Goal: Navigation & Orientation: Find specific page/section

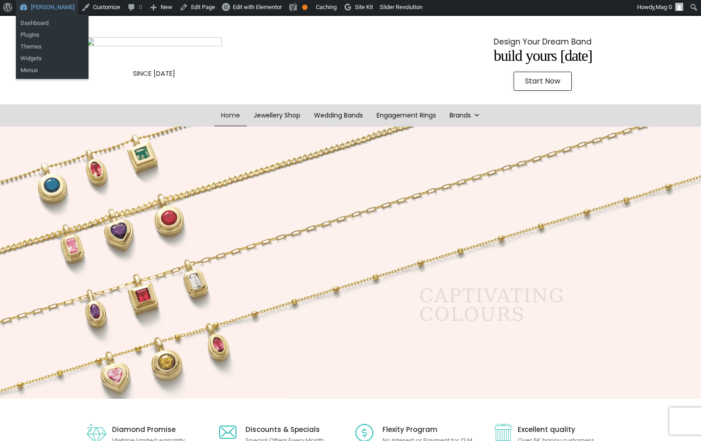
click at [58, 8] on link "[PERSON_NAME]" at bounding box center [47, 7] width 62 height 15
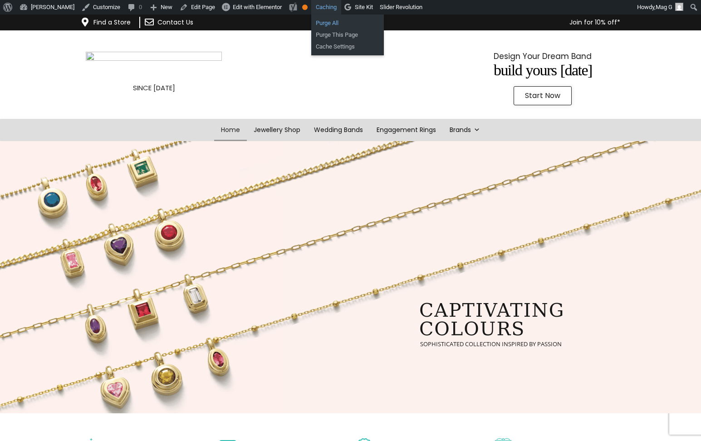
click at [336, 21] on link "Purge All" at bounding box center [347, 23] width 73 height 12
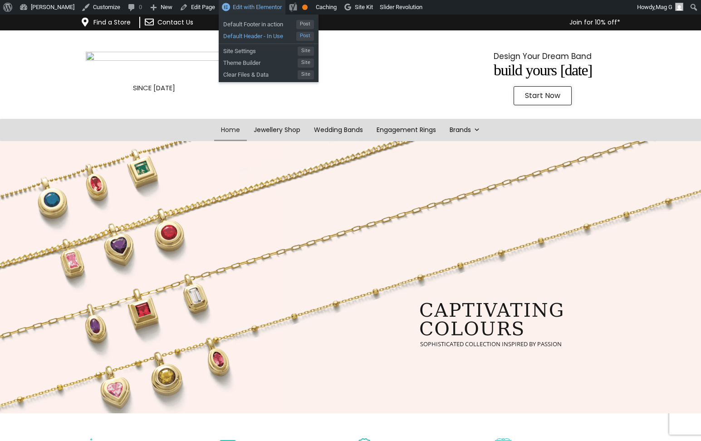
click at [261, 31] on span "Default Header - In Use" at bounding box center [259, 35] width 73 height 12
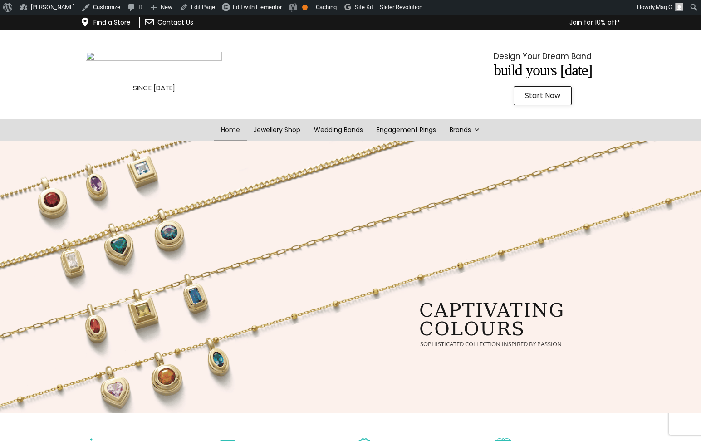
scroll to position [2, 0]
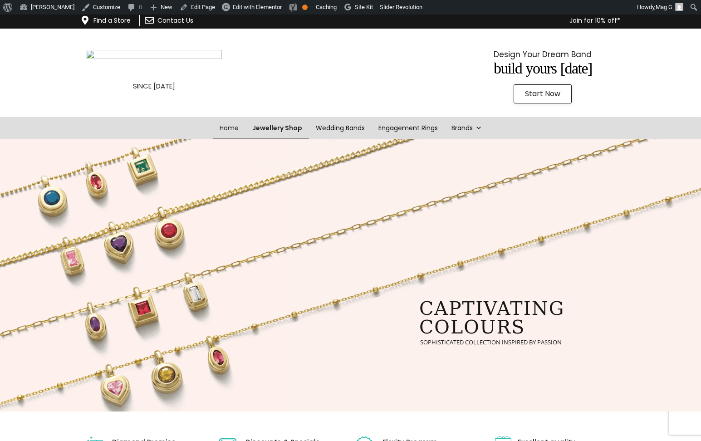
click at [271, 132] on link "Jewellery Shop" at bounding box center [278, 128] width 64 height 22
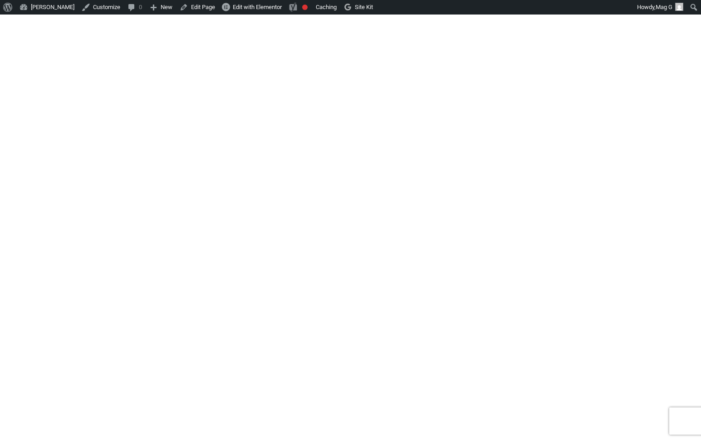
scroll to position [1636, 0]
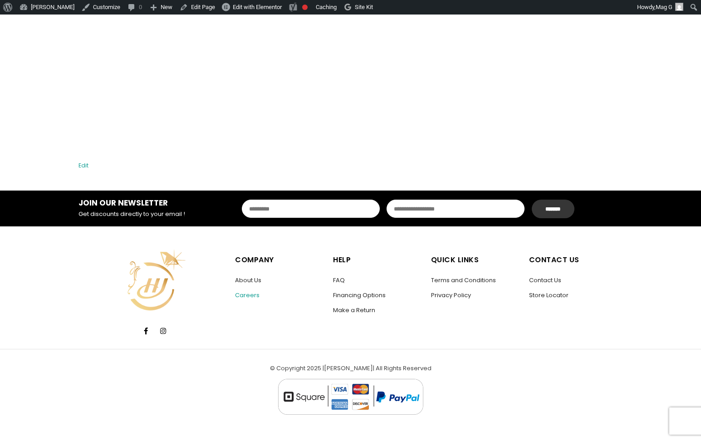
click at [250, 298] on link "Careers" at bounding box center [247, 295] width 25 height 9
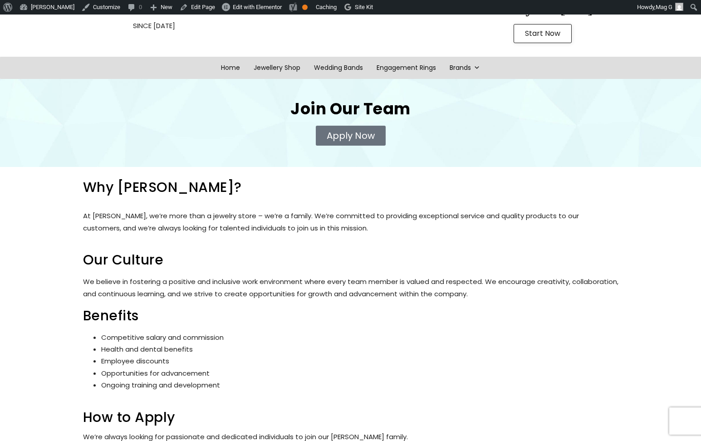
scroll to position [72, 0]
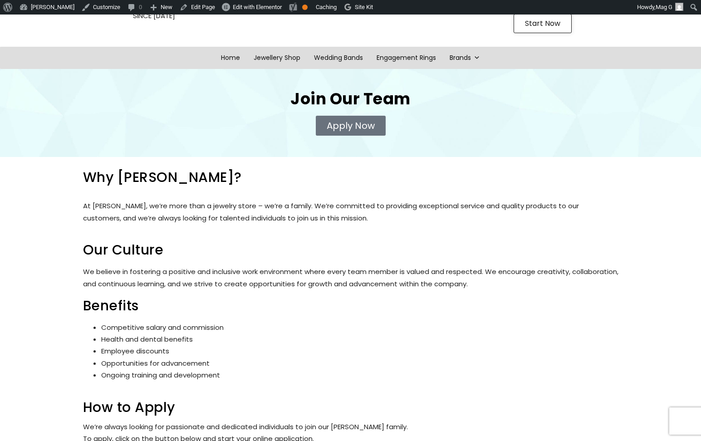
click at [357, 130] on span "Apply Now" at bounding box center [351, 125] width 48 height 9
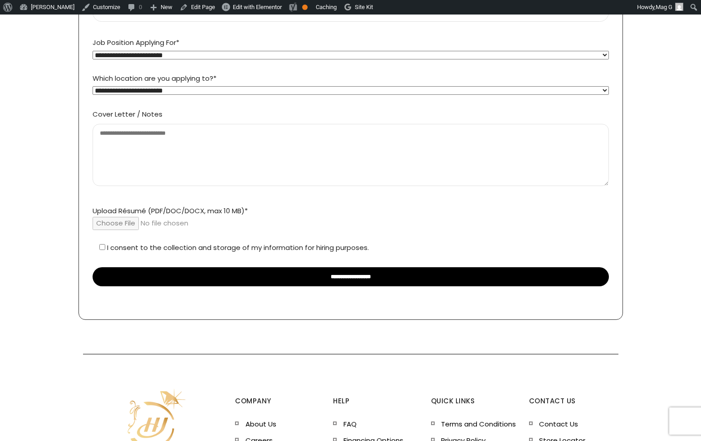
scroll to position [294, 0]
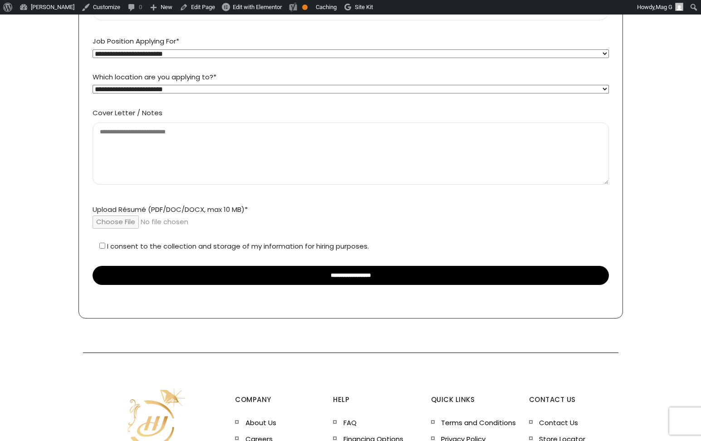
click at [274, 89] on select "**********" at bounding box center [351, 89] width 517 height 9
click at [266, 142] on textarea "Cover Letter / Notes" at bounding box center [351, 154] width 517 height 63
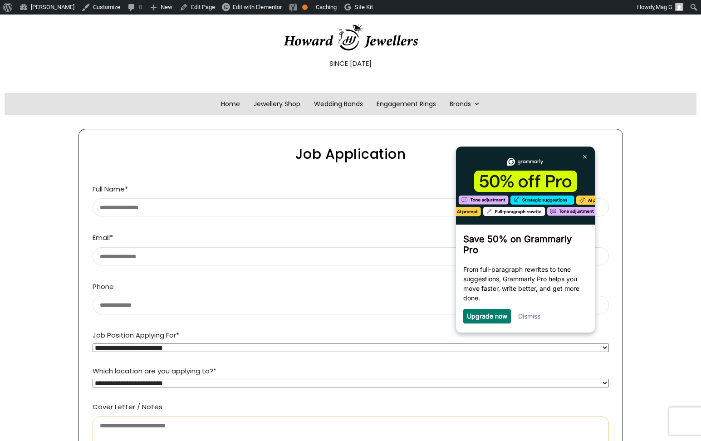
scroll to position [0, 0]
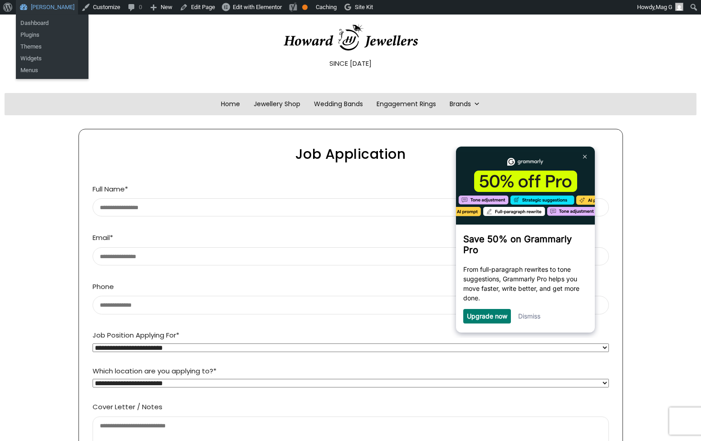
click at [46, 6] on link "[PERSON_NAME]" at bounding box center [47, 7] width 62 height 15
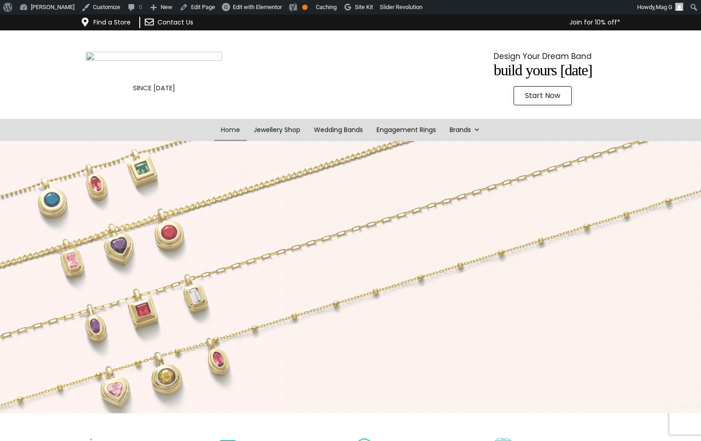
click at [517, 97] on link "Start Now" at bounding box center [543, 95] width 58 height 19
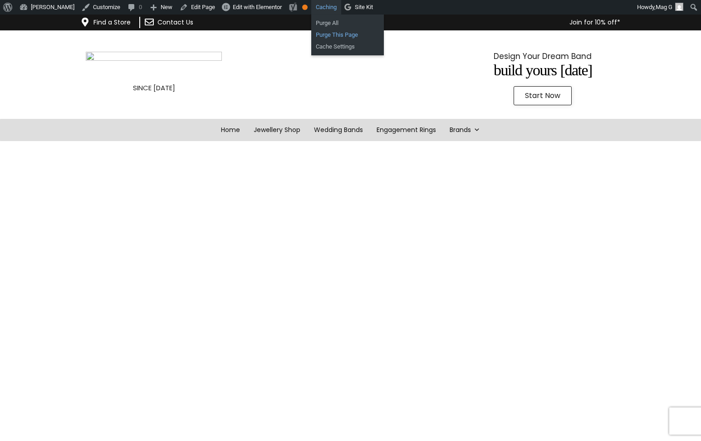
click at [337, 32] on link "Purge This Page" at bounding box center [347, 35] width 73 height 12
click at [114, 56] on img at bounding box center [154, 66] width 136 height 28
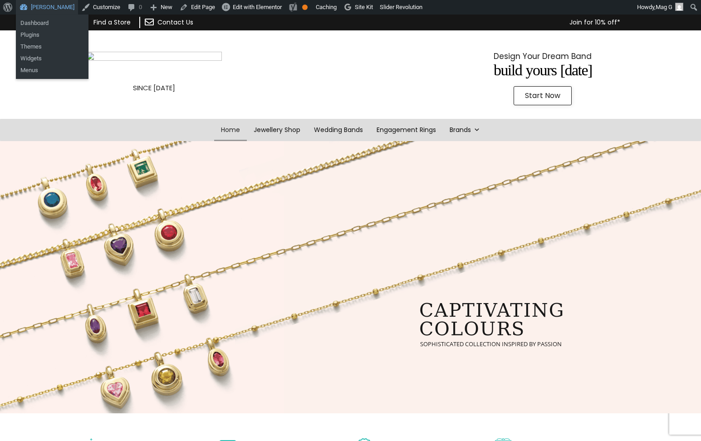
click at [57, 6] on link "[PERSON_NAME]" at bounding box center [47, 7] width 62 height 15
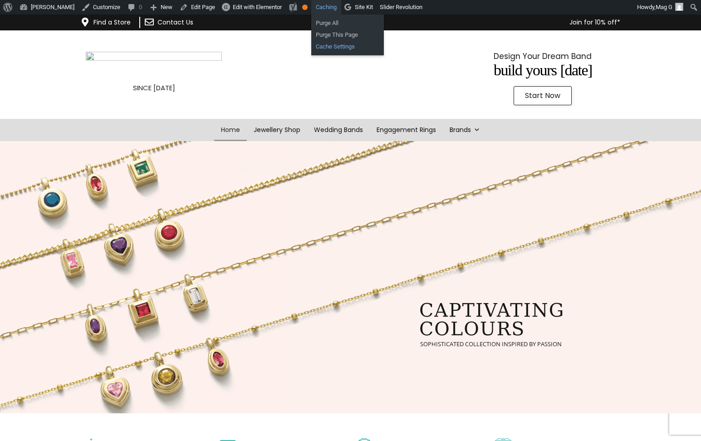
click at [346, 49] on link "Cache Settings" at bounding box center [347, 47] width 73 height 12
click at [273, 129] on link "Jewellery Shop" at bounding box center [278, 130] width 64 height 22
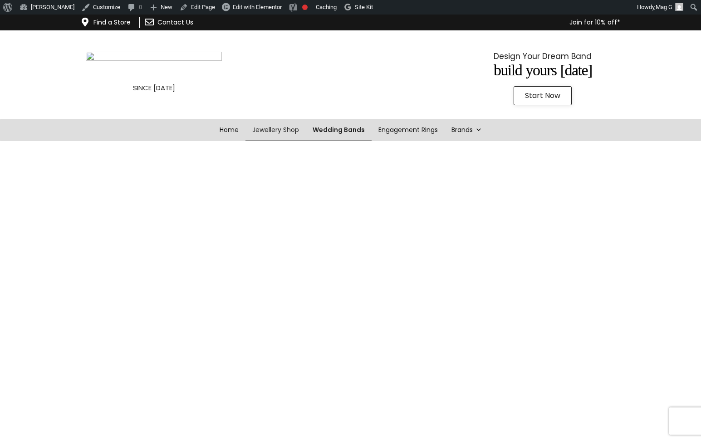
click at [319, 131] on link "Wedding Bands" at bounding box center [339, 130] width 66 height 22
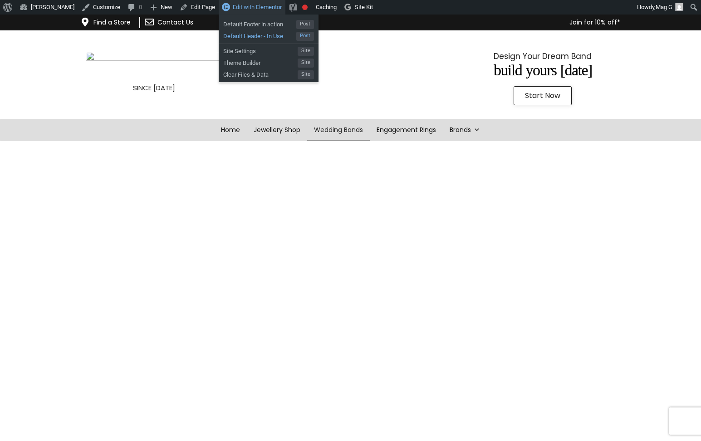
click at [282, 34] on span "Default Header - In Use" at bounding box center [259, 35] width 73 height 12
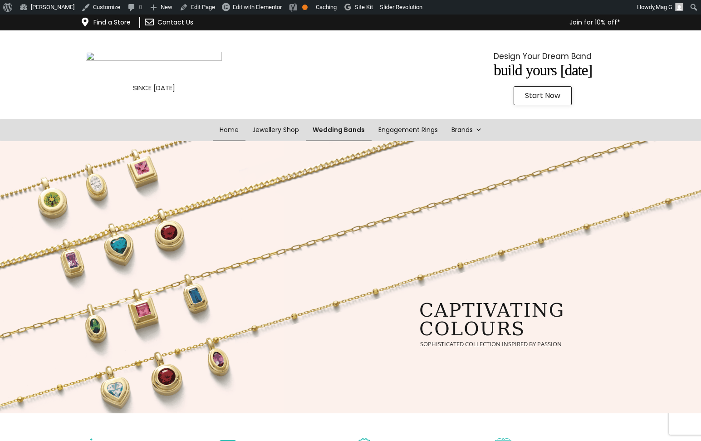
click at [353, 132] on link "Wedding Bands" at bounding box center [339, 130] width 66 height 22
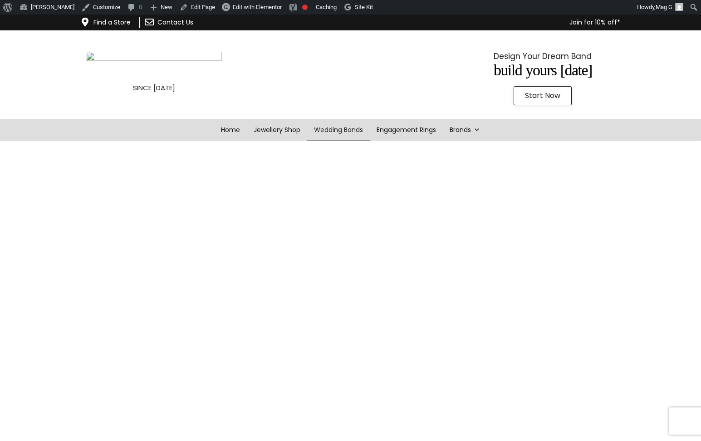
click at [170, 75] on img at bounding box center [154, 66] width 136 height 28
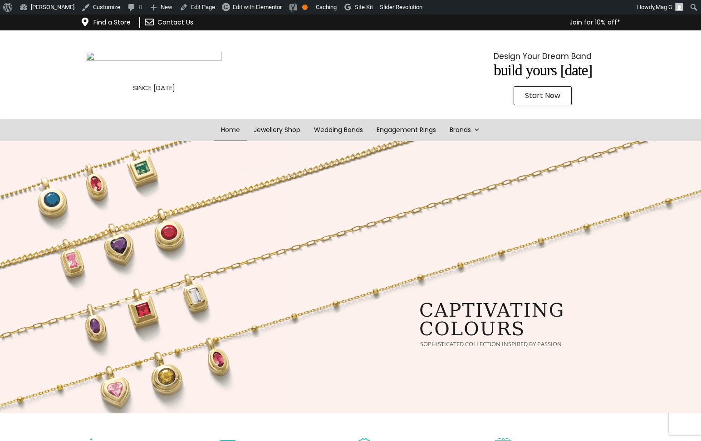
click at [545, 101] on link "Start Now" at bounding box center [543, 95] width 58 height 19
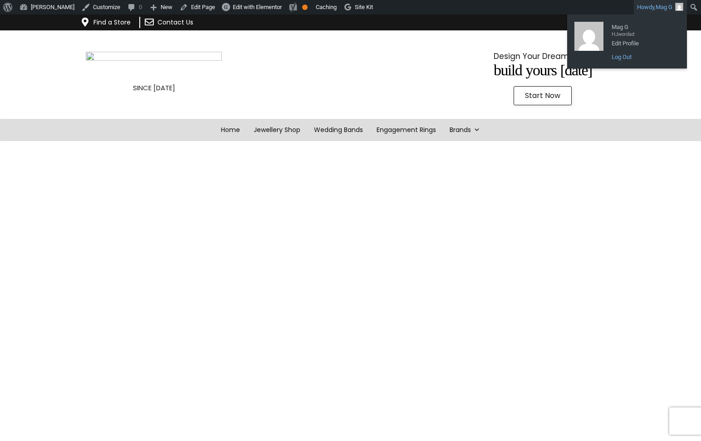
click at [621, 59] on link "Log Out" at bounding box center [643, 57] width 73 height 12
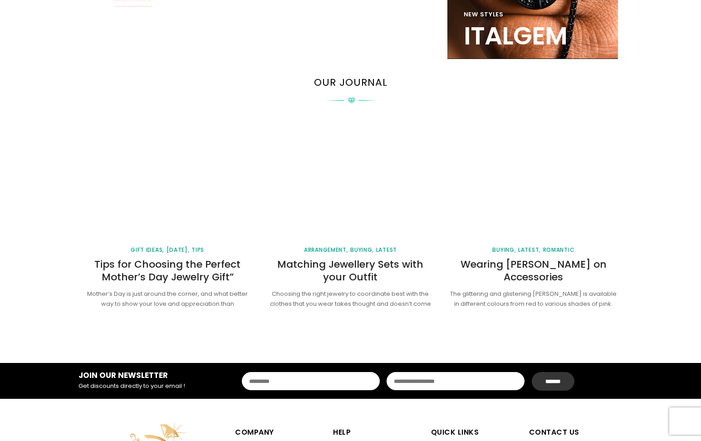
scroll to position [1203, 0]
